Goal: Navigation & Orientation: Go to known website

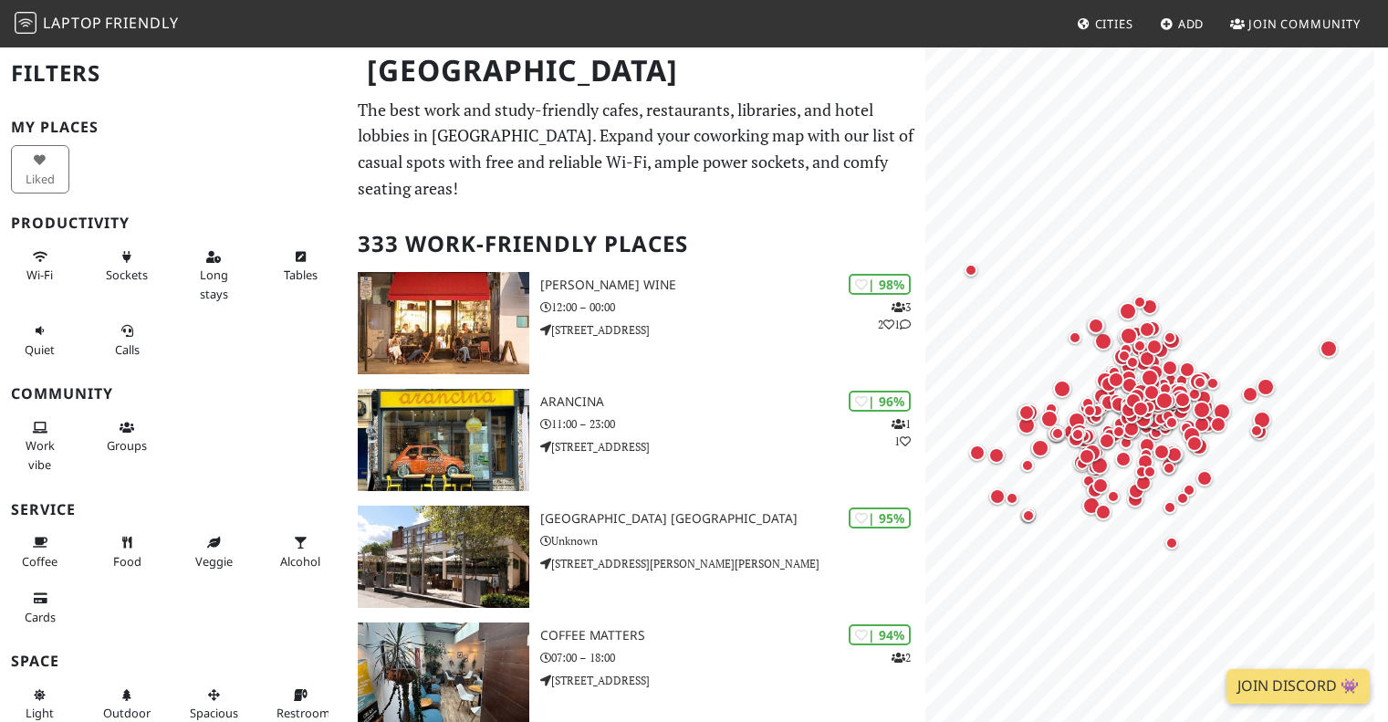
click at [111, 18] on span "Friendly" at bounding box center [141, 23] width 73 height 20
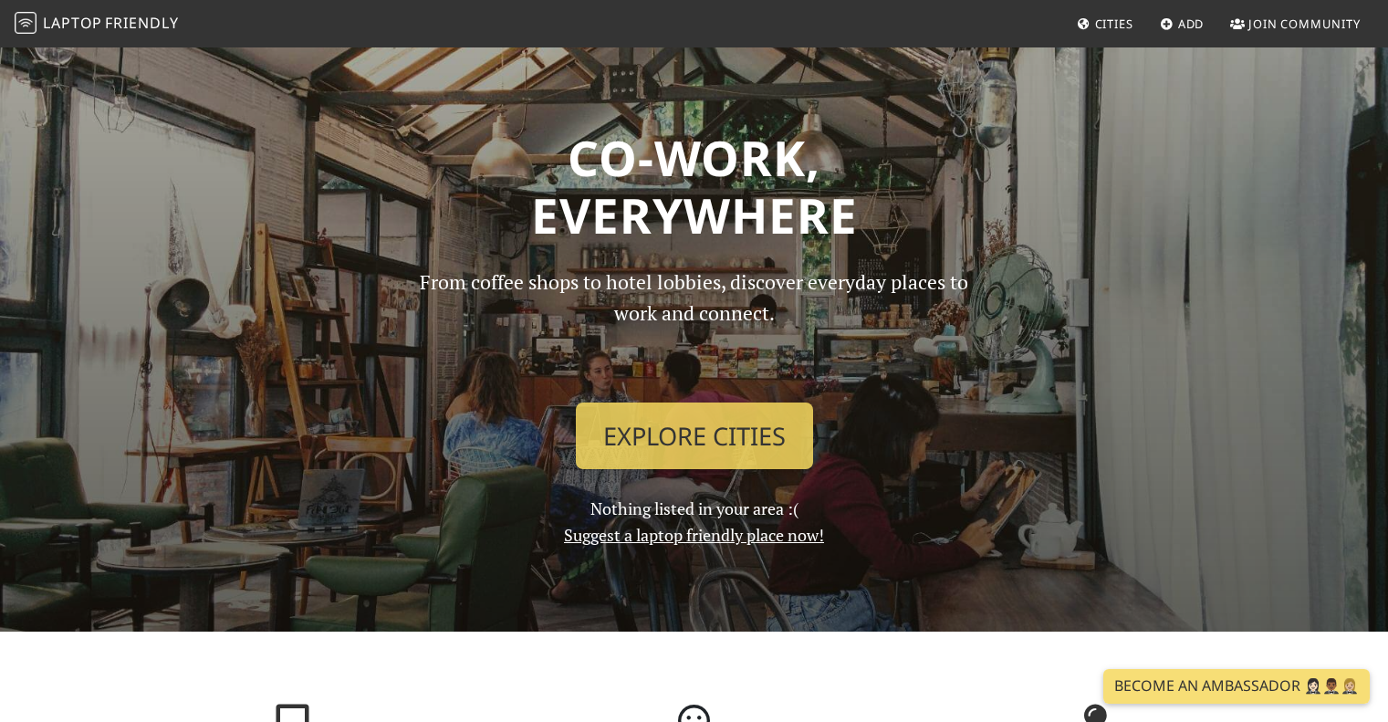
click at [743, 299] on p "From coffee shops to hotel lobbies, discover everyday places to work and connec…" at bounding box center [694, 327] width 581 height 121
click at [785, 313] on p "From coffee shops to hotel lobbies, discover everyday places to work and connec…" at bounding box center [694, 327] width 581 height 121
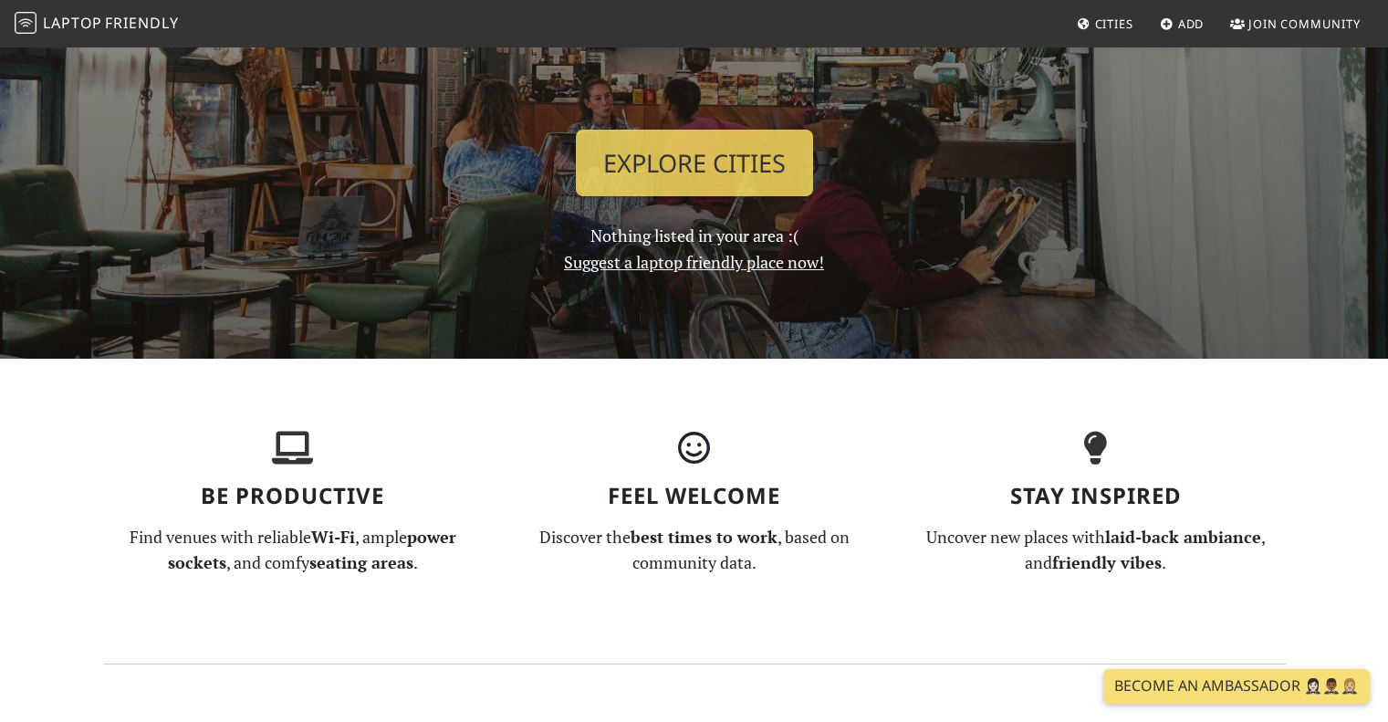
scroll to position [274, 0]
